Goal: Information Seeking & Learning: Learn about a topic

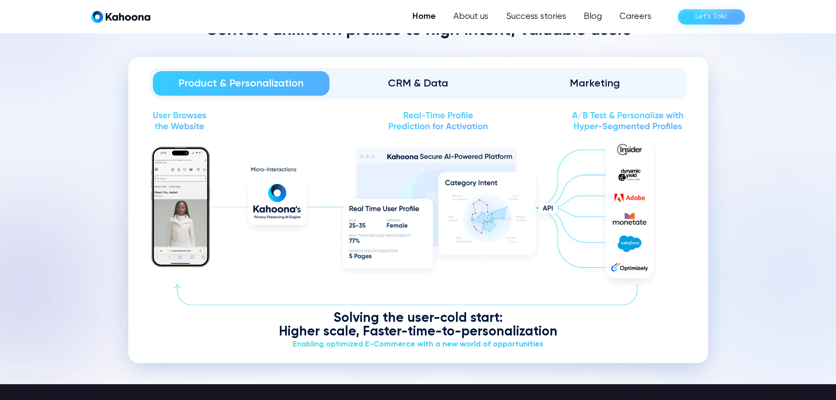
scroll to position [1062, 0]
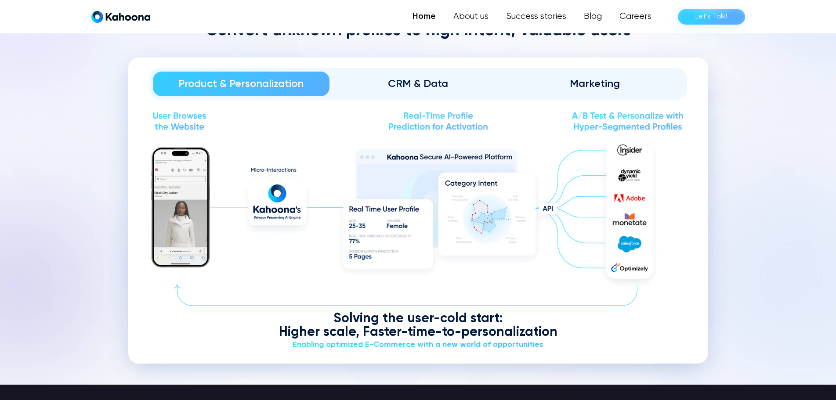
click at [396, 90] on div "CRM & Data" at bounding box center [418, 84] width 152 height 14
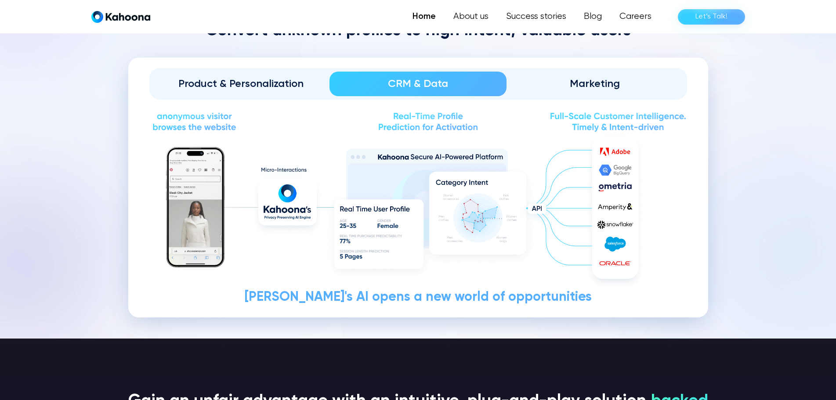
click at [271, 86] on div "Product & Personalization" at bounding box center [241, 84] width 152 height 14
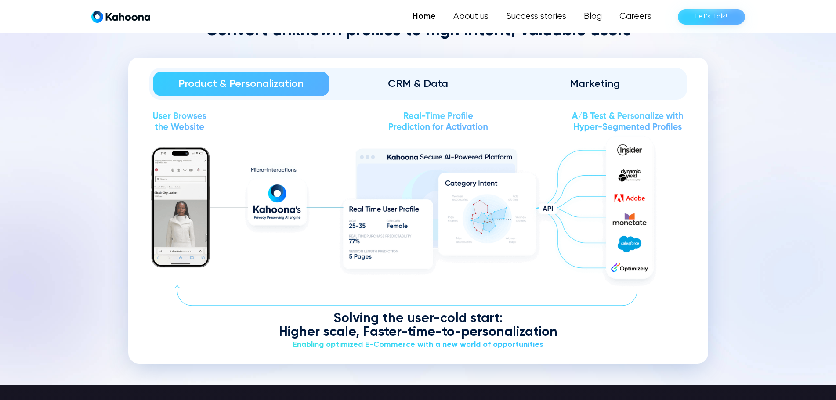
click at [407, 85] on div "CRM & Data" at bounding box center [418, 84] width 152 height 14
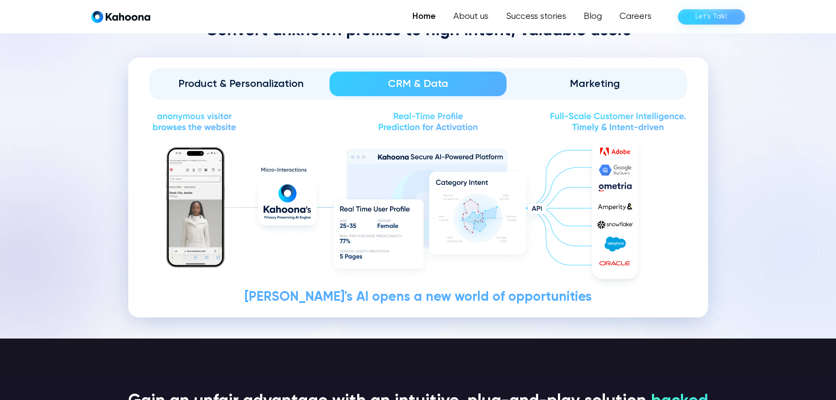
click at [604, 86] on div "Marketing" at bounding box center [595, 84] width 152 height 14
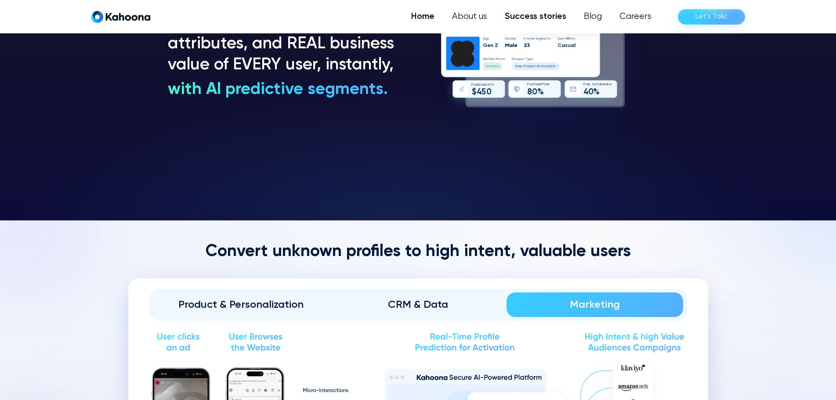
scroll to position [841, 0]
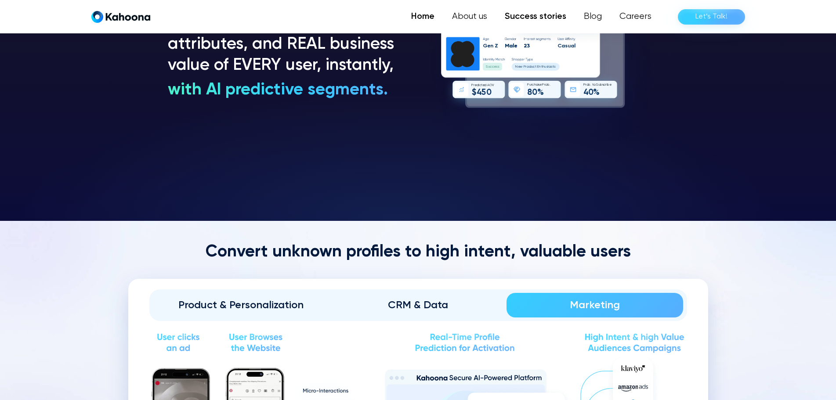
click at [537, 14] on link "Success stories" at bounding box center [535, 17] width 79 height 18
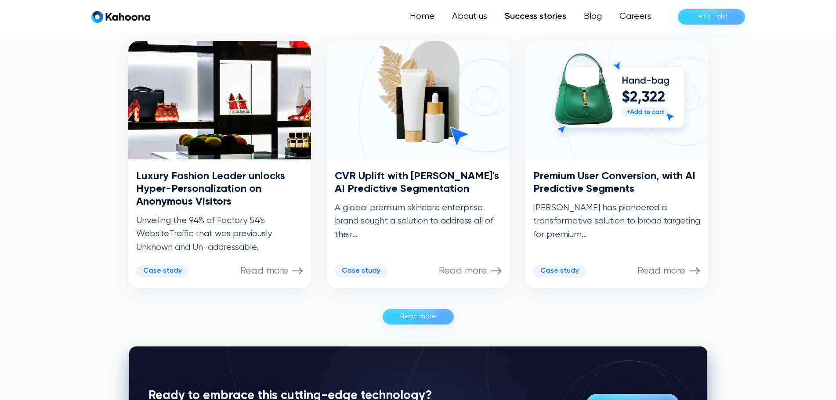
scroll to position [443, 0]
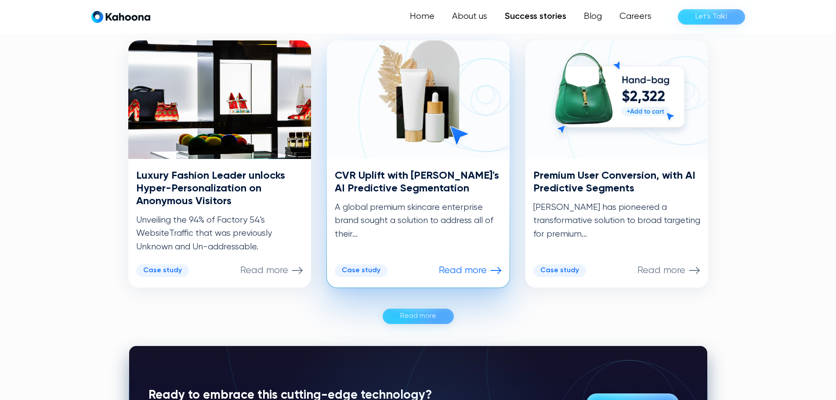
click at [426, 175] on h3 "CVR Uplift with Kahoona's AI Predictive Segmentation" at bounding box center [418, 182] width 167 height 25
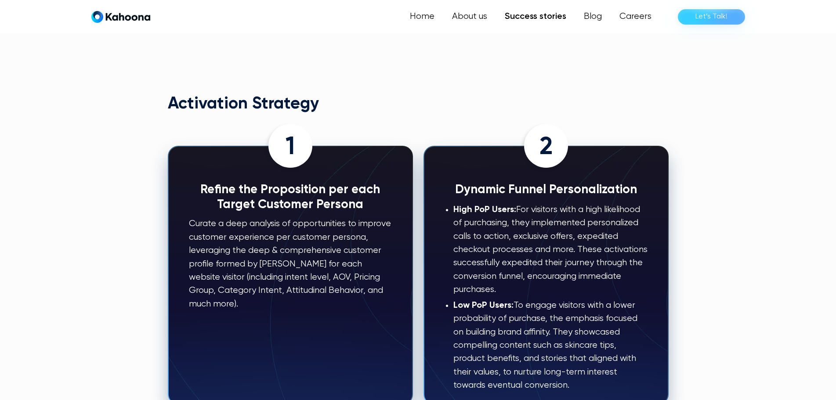
scroll to position [885, 0]
click at [284, 221] on p "Curate a deep analysis of opportunities to improve customer experience per cust…" at bounding box center [290, 264] width 203 height 94
click at [284, 220] on p "Curate a deep analysis of opportunities to improve customer experience per cust…" at bounding box center [290, 264] width 203 height 94
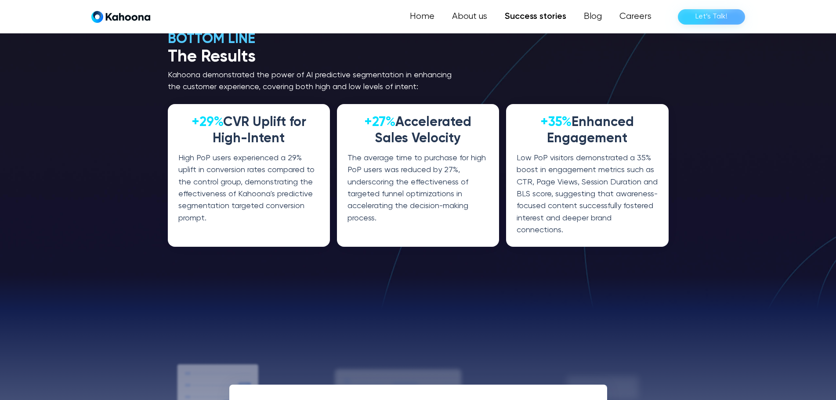
scroll to position [1593, 0]
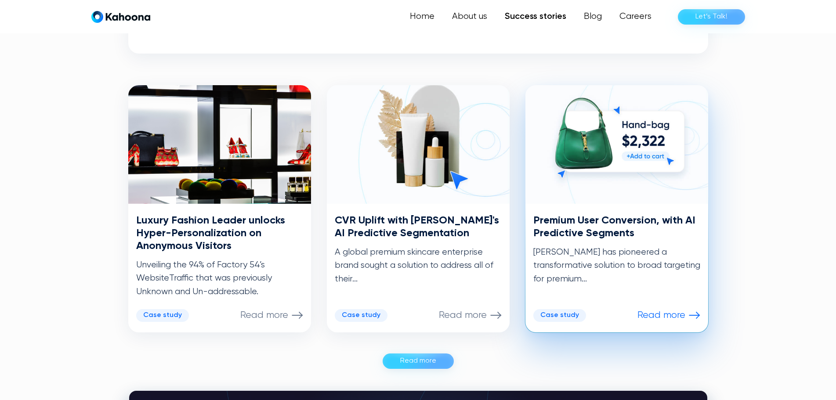
scroll to position [398, 0]
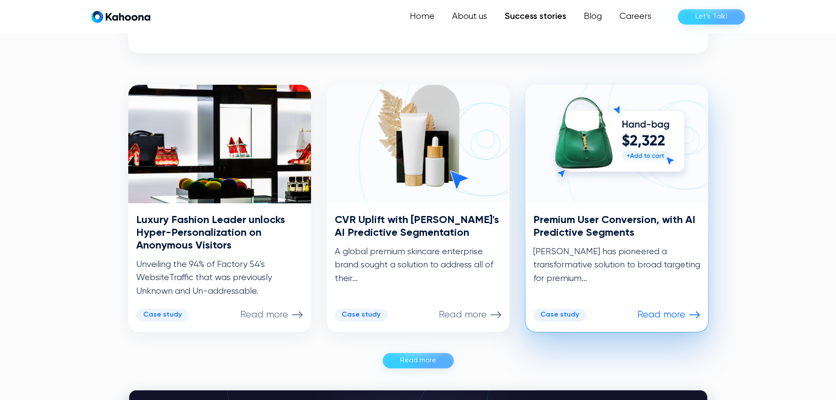
click at [614, 226] on h3 "Premium User Conversion, with AI Predictive Segments" at bounding box center [616, 226] width 167 height 25
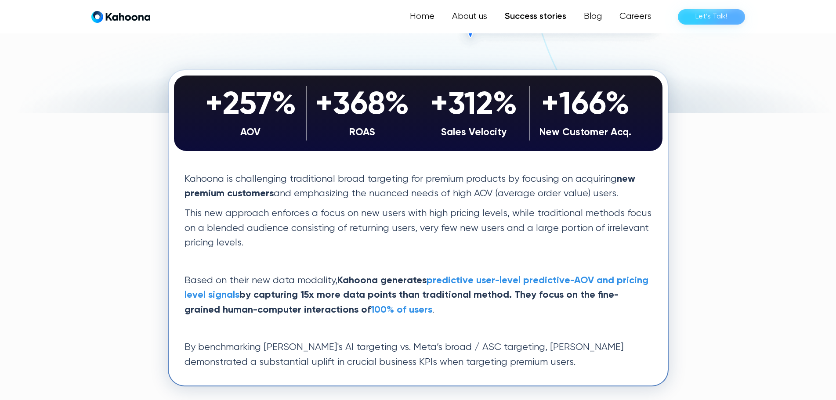
scroll to position [177, 0]
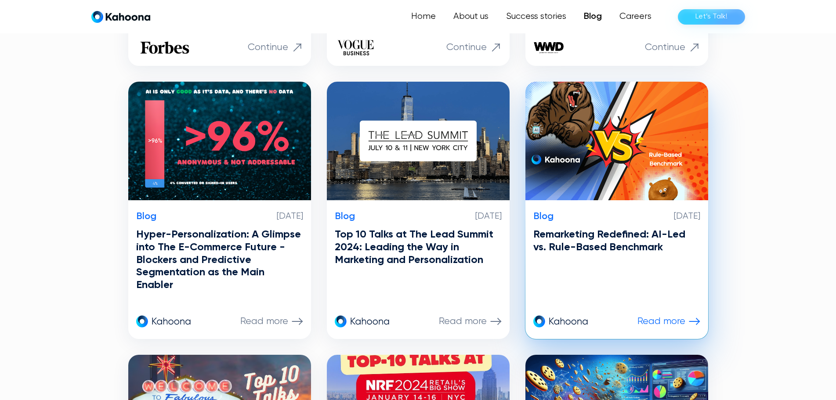
scroll to position [443, 0]
click at [588, 242] on h3 "Remarketing Redefined: AI-Led vs. Rule-Based Benchmark" at bounding box center [616, 240] width 167 height 25
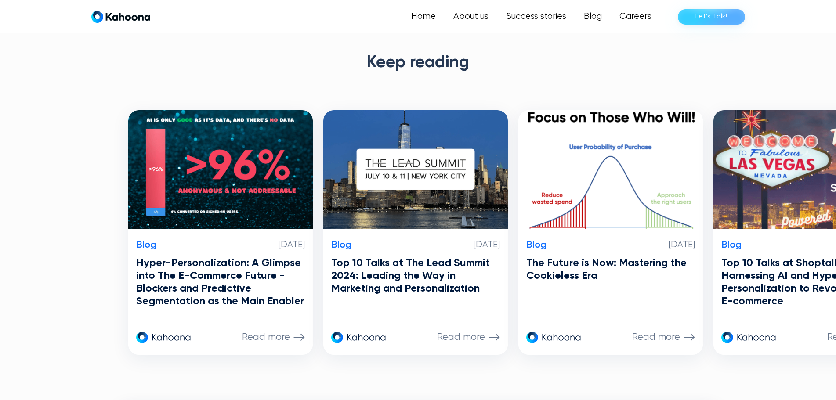
scroll to position [1867, 0]
